Goal: Register for event/course

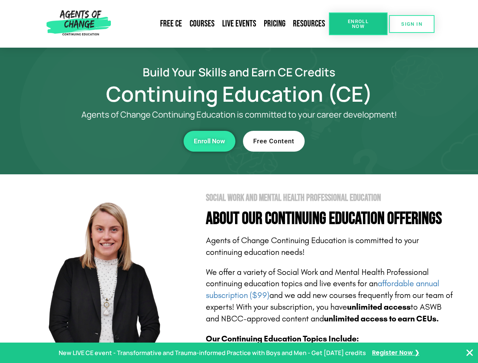
click at [239, 182] on section "Social Work and Mental Health Professional Education About Our Continuing Educa…" at bounding box center [239, 333] width 478 height 318
click at [309, 24] on link "Resources" at bounding box center [309, 23] width 40 height 17
click at [358, 24] on span "Enroll Now" at bounding box center [358, 24] width 34 height 10
click at [412, 24] on span "SIGN IN" at bounding box center [411, 24] width 21 height 5
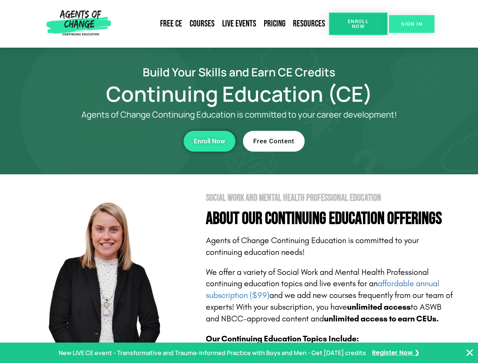
click at [412, 24] on span "SIGN IN" at bounding box center [411, 24] width 21 height 5
click at [131, 141] on div "Enroll Now" at bounding box center [131, 141] width 208 height 21
click at [209, 141] on span "Enroll Now" at bounding box center [209, 141] width 31 height 6
